Goal: Task Accomplishment & Management: Use online tool/utility

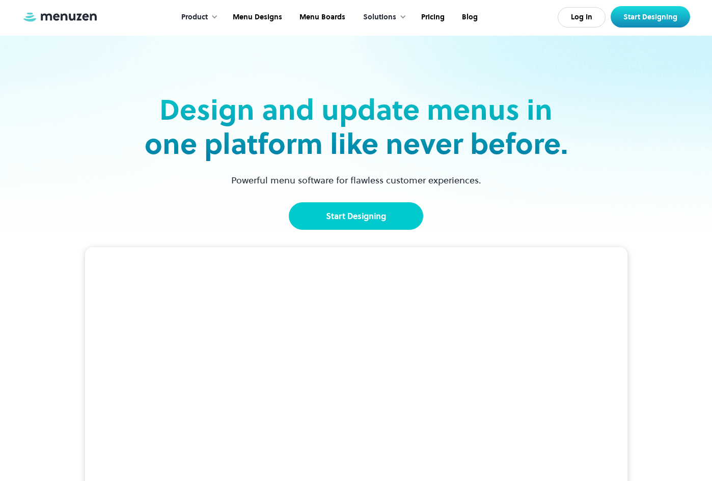
click at [371, 218] on link "Start Designing" at bounding box center [356, 215] width 134 height 27
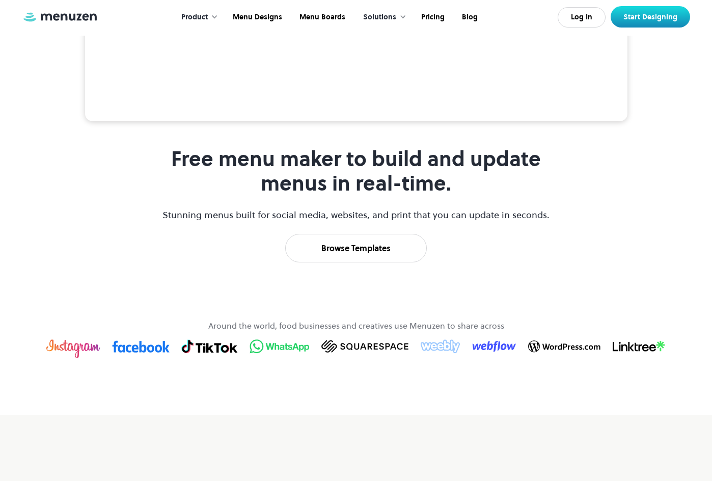
scroll to position [458, 0]
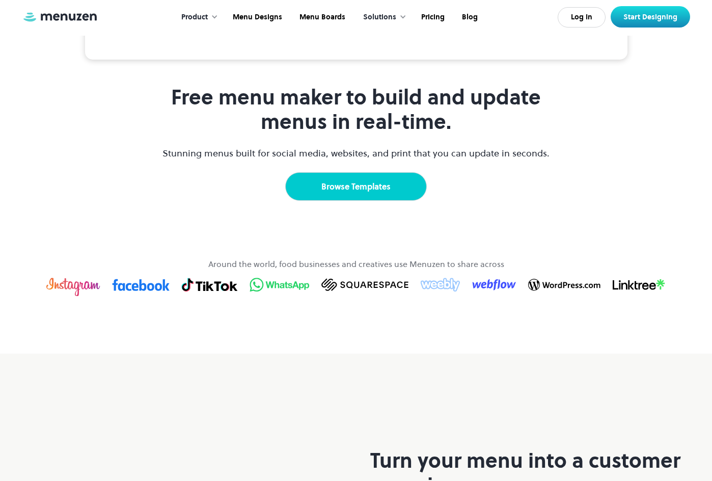
click at [372, 201] on link "Browse Templates" at bounding box center [356, 186] width 142 height 29
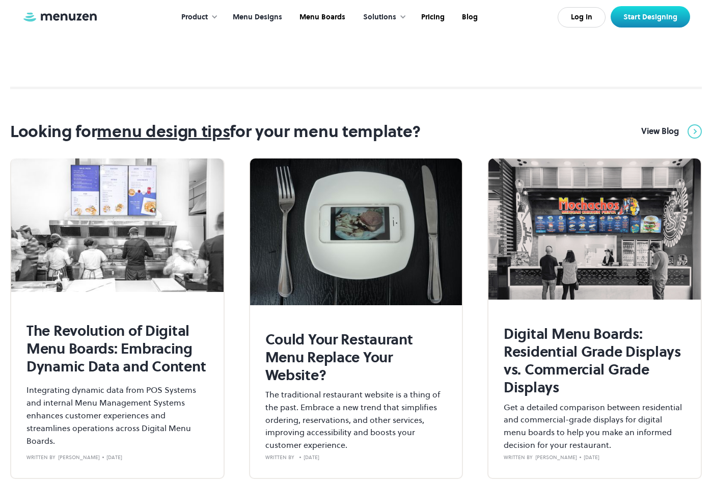
scroll to position [3869, 0]
